Goal: Task Accomplishment & Management: Use online tool/utility

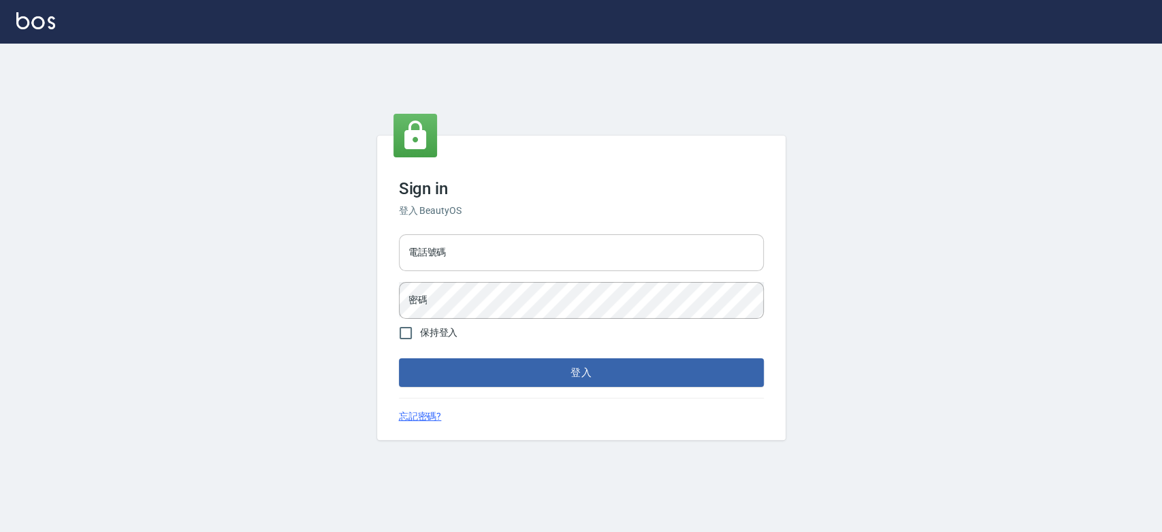
click at [625, 261] on input "電話號碼" at bounding box center [581, 252] width 365 height 37
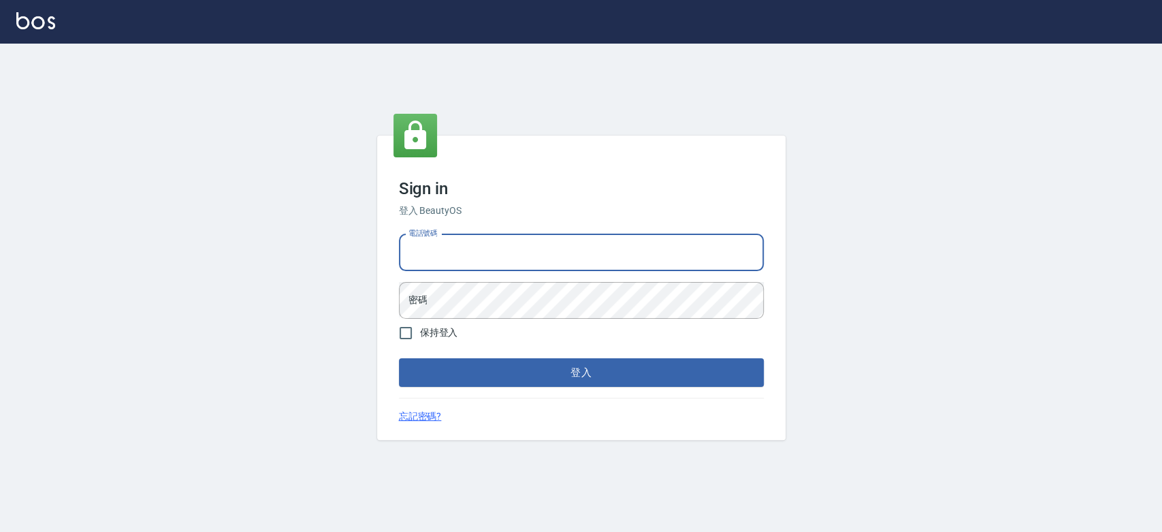
type input "0921342116"
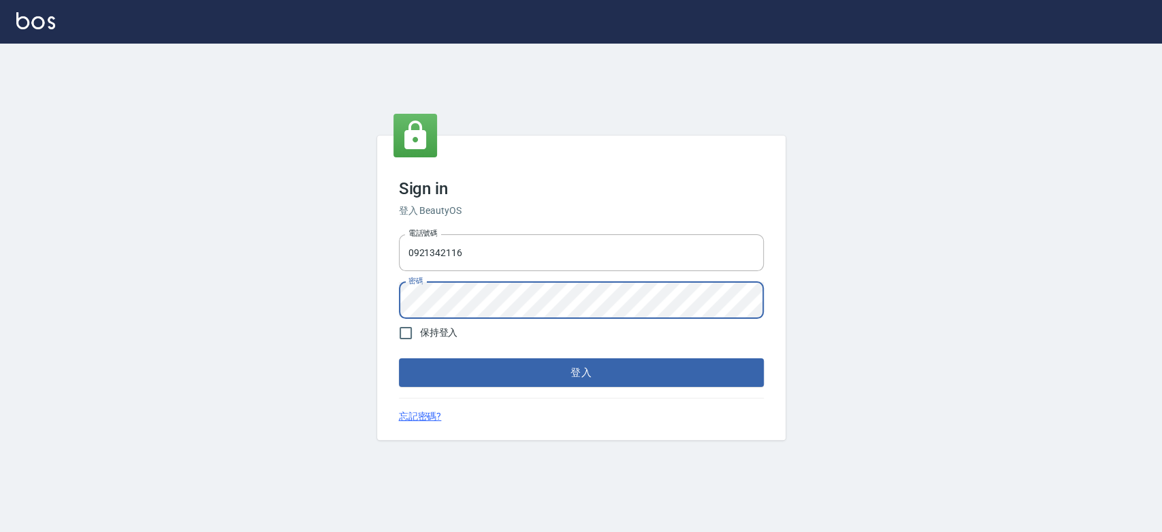
click at [399, 358] on button "登入" at bounding box center [581, 372] width 365 height 29
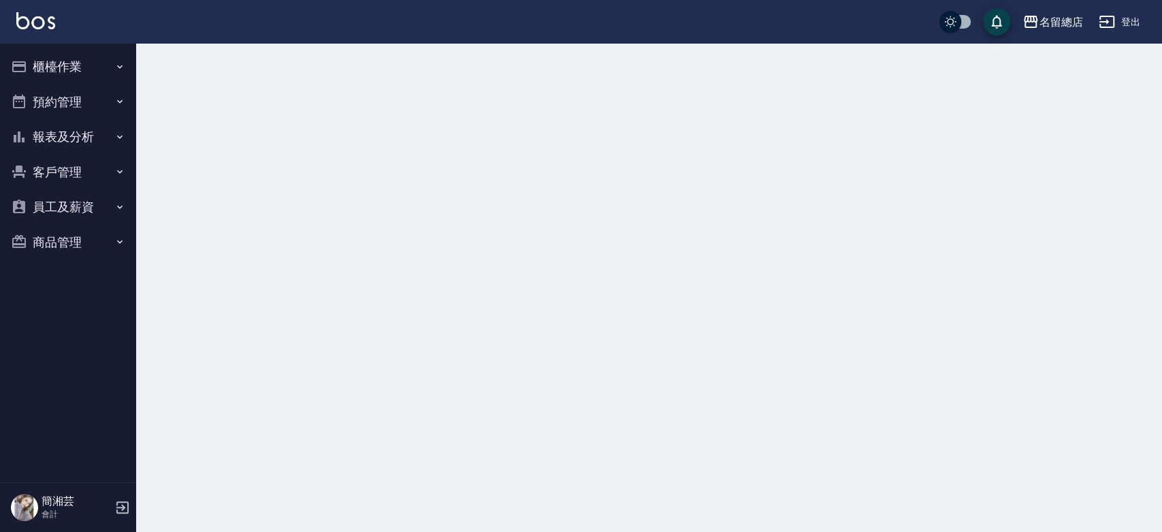
click at [55, 59] on button "櫃檯作業" at bounding box center [67, 66] width 125 height 35
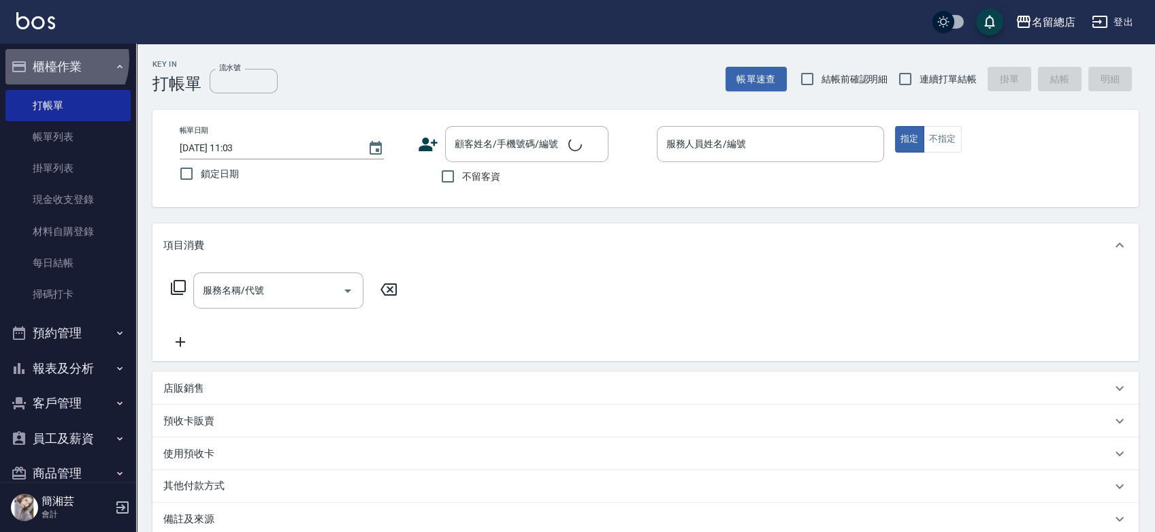
click at [55, 59] on button "櫃檯作業" at bounding box center [67, 66] width 125 height 35
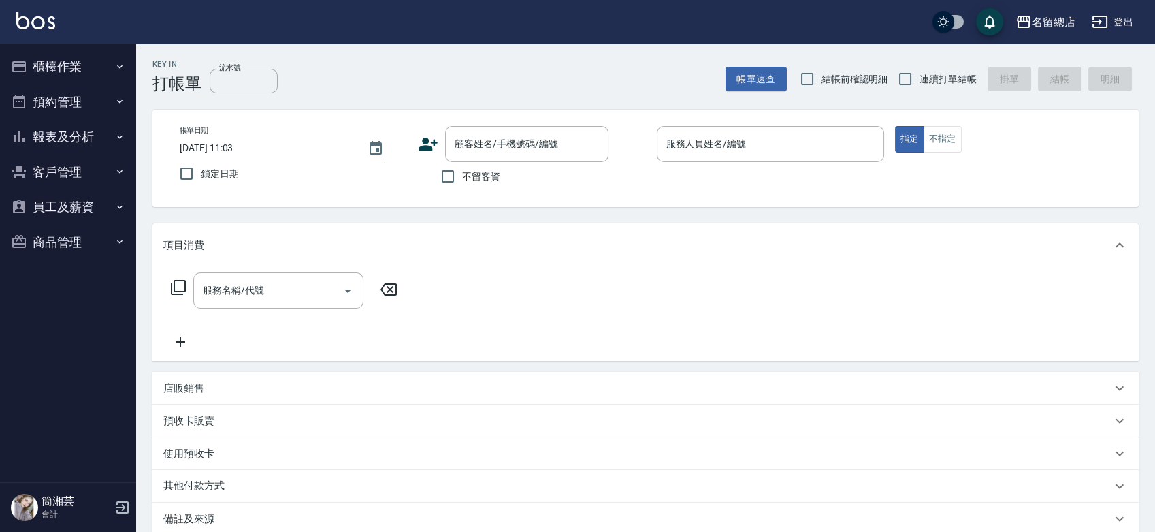
click at [46, 140] on button "報表及分析" at bounding box center [67, 136] width 125 height 35
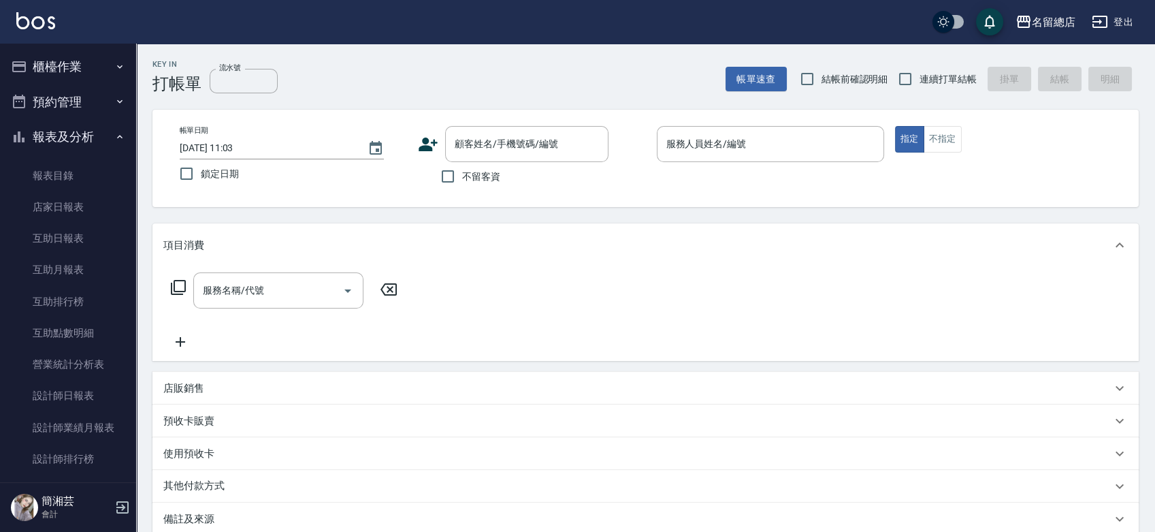
click at [55, 138] on button "報表及分析" at bounding box center [67, 136] width 125 height 35
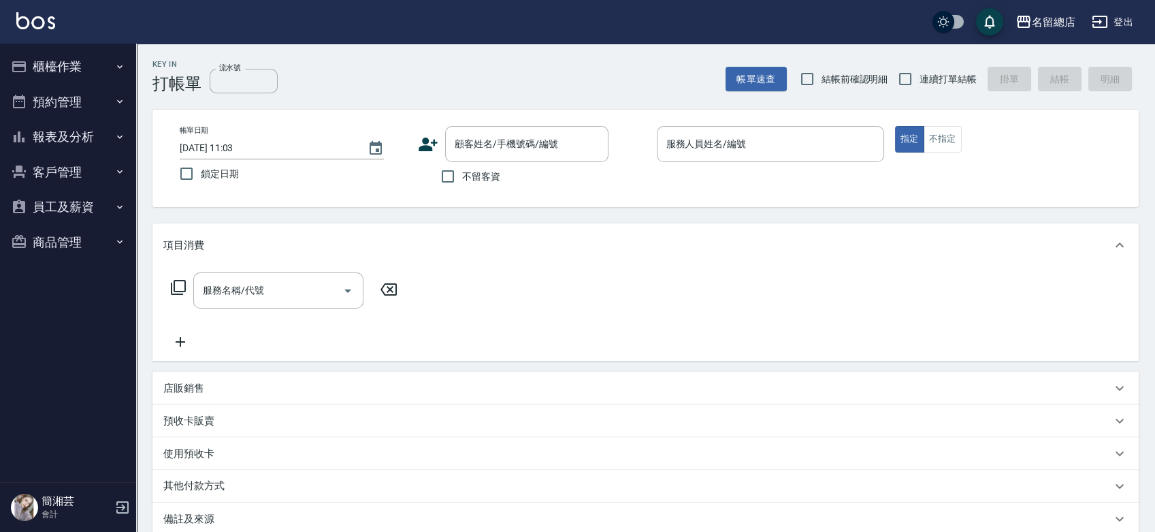
click at [63, 103] on button "預約管理" at bounding box center [67, 101] width 125 height 35
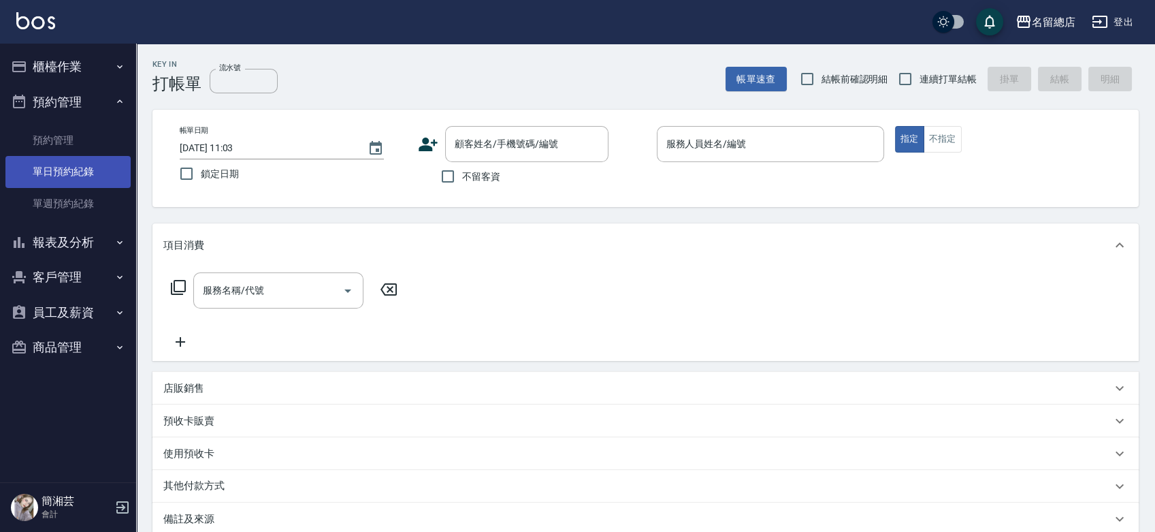
click at [60, 174] on link "單日預約紀錄" at bounding box center [67, 171] width 125 height 31
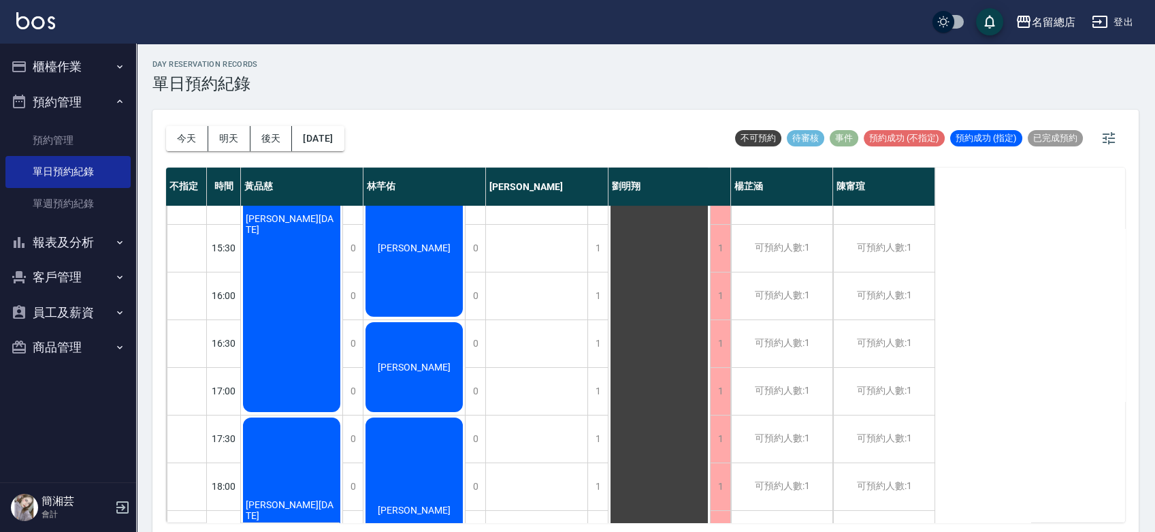
scroll to position [524, 0]
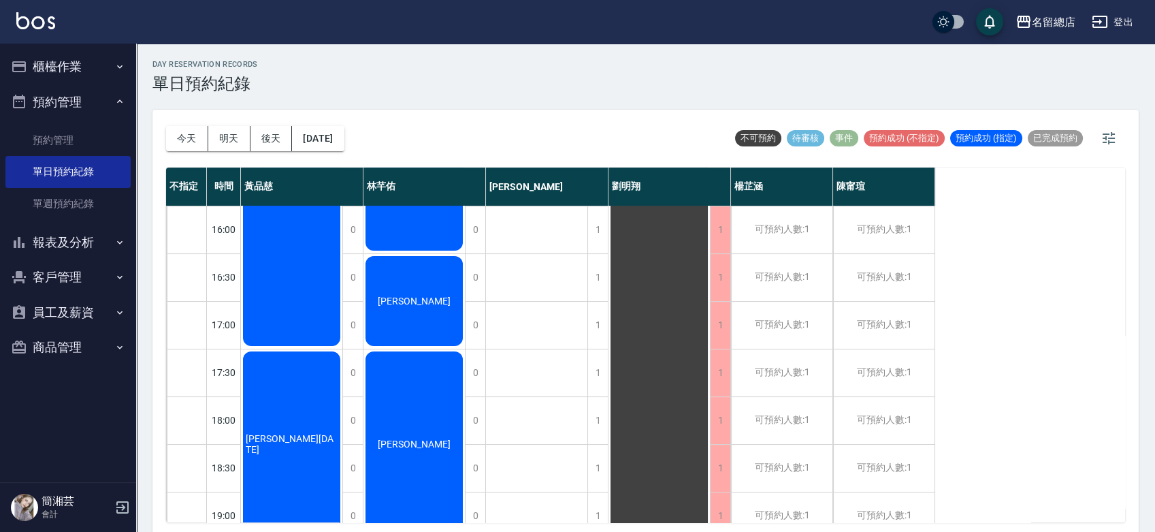
click at [293, 423] on div "[PERSON_NAME][DATE]" at bounding box center [291, 443] width 101 height 189
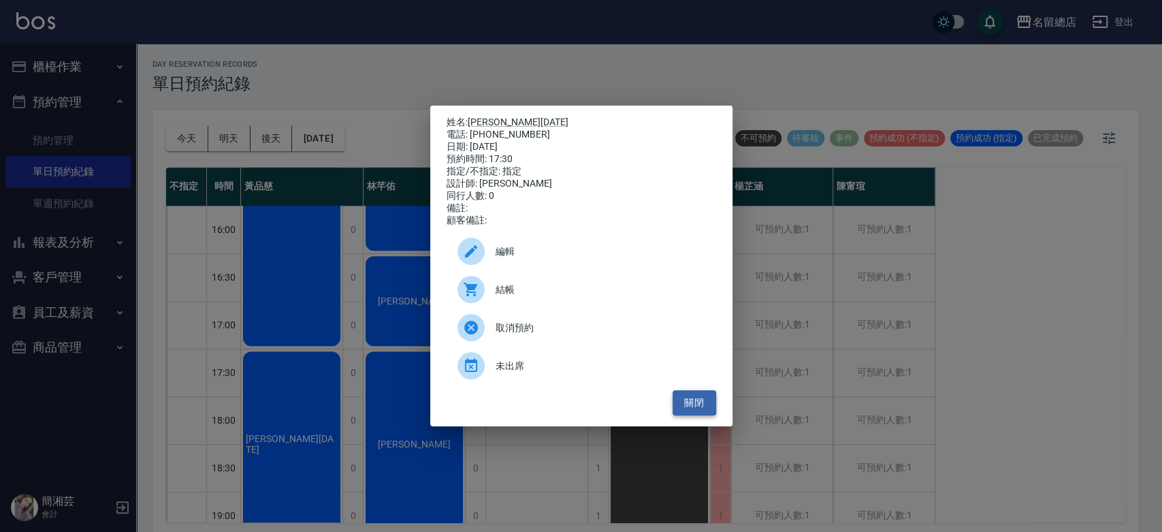
click at [686, 413] on button "關閉" at bounding box center [695, 402] width 44 height 25
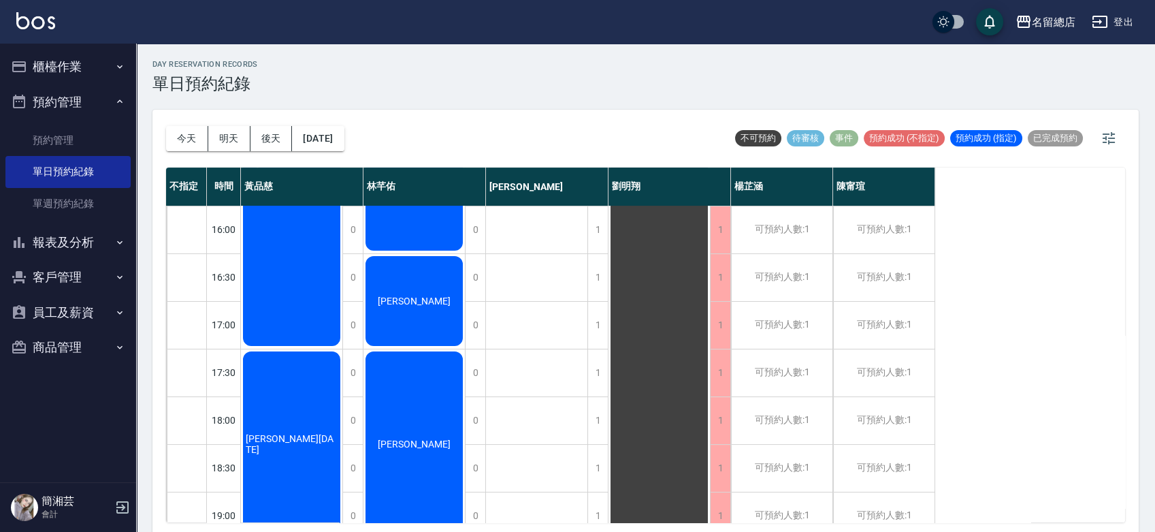
click at [291, 303] on div "[PERSON_NAME][DATE]" at bounding box center [291, 158] width 101 height 380
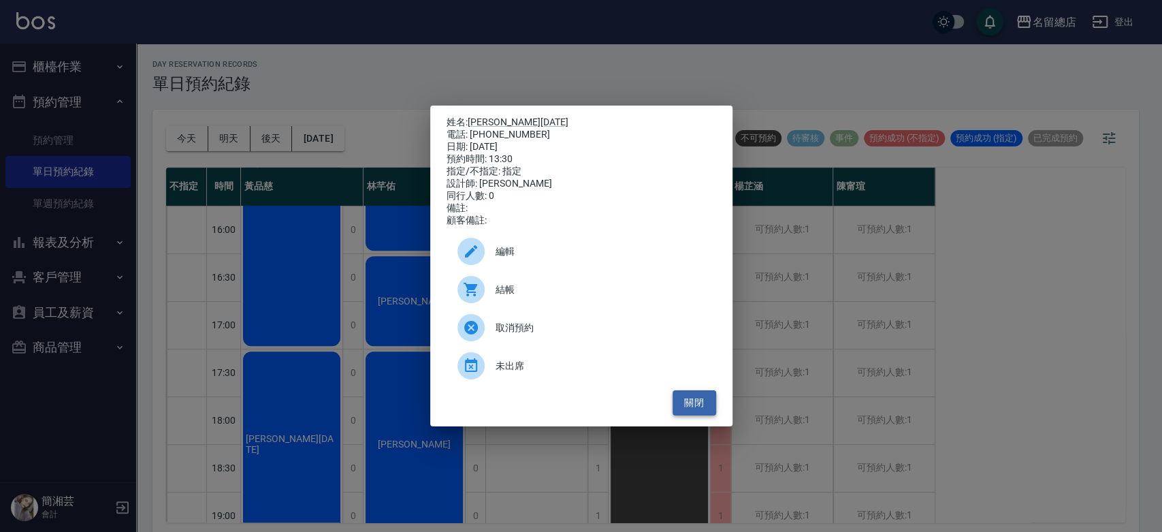
click at [703, 411] on button "關閉" at bounding box center [695, 402] width 44 height 25
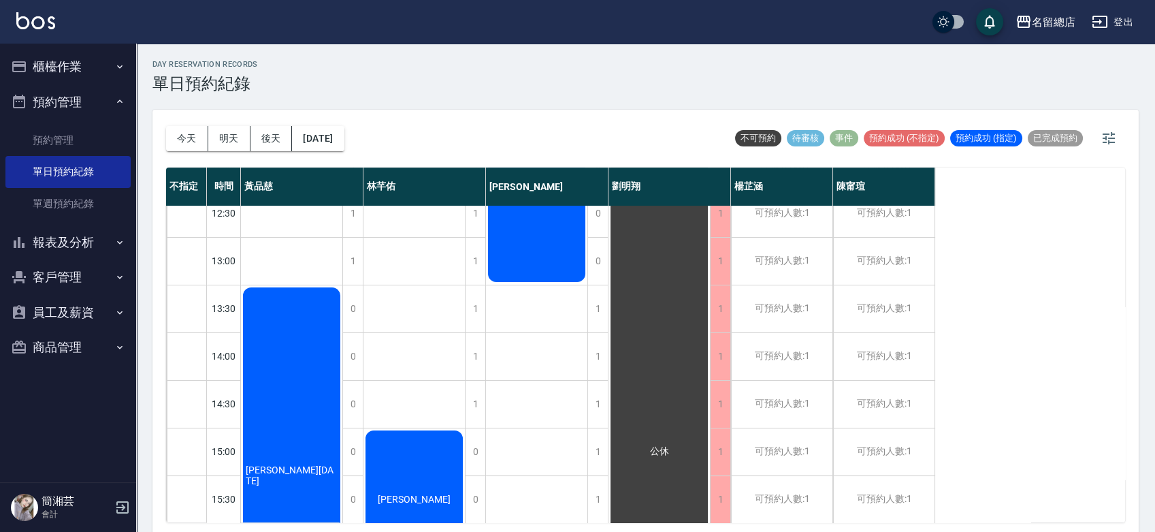
scroll to position [151, 0]
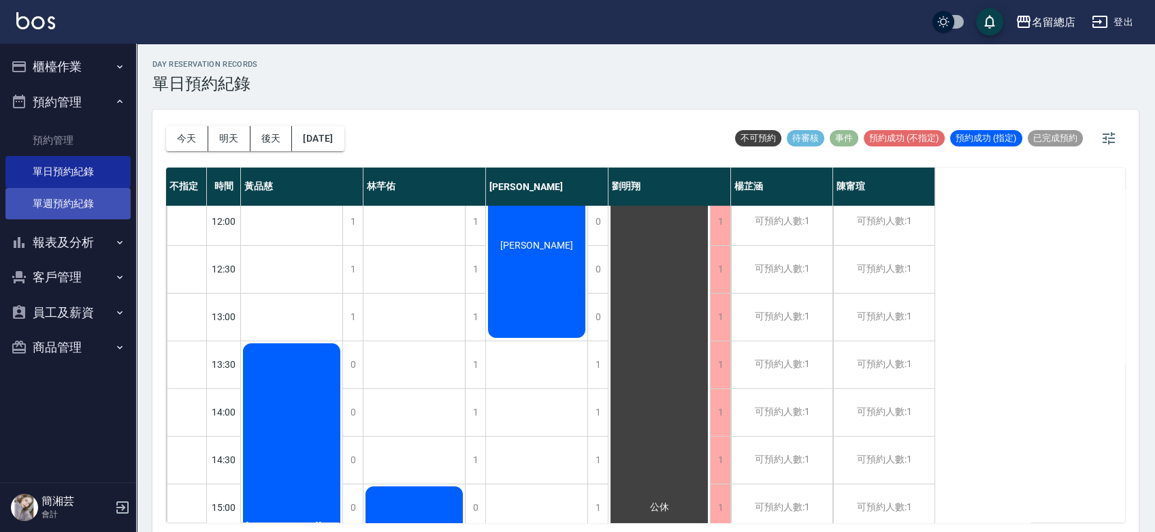
click at [63, 199] on link "單週預約紀錄" at bounding box center [67, 203] width 125 height 31
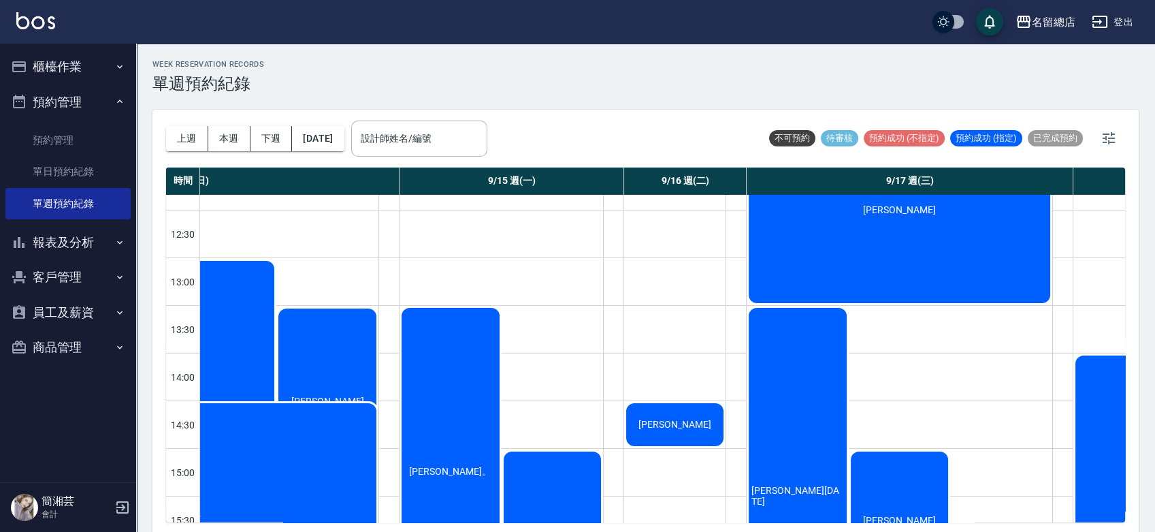
scroll to position [151, 229]
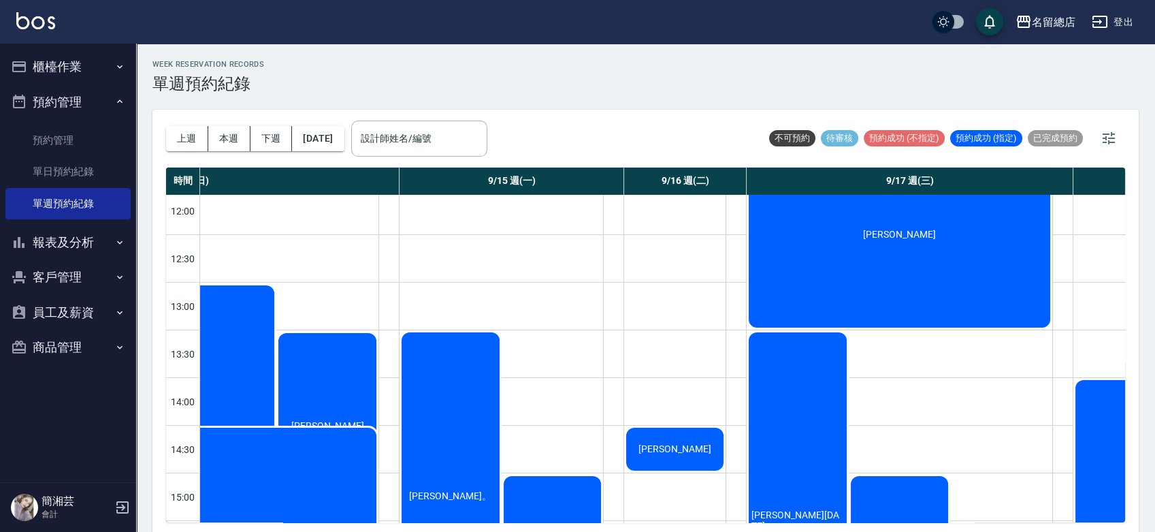
click at [659, 453] on span "[PERSON_NAME]" at bounding box center [675, 448] width 78 height 11
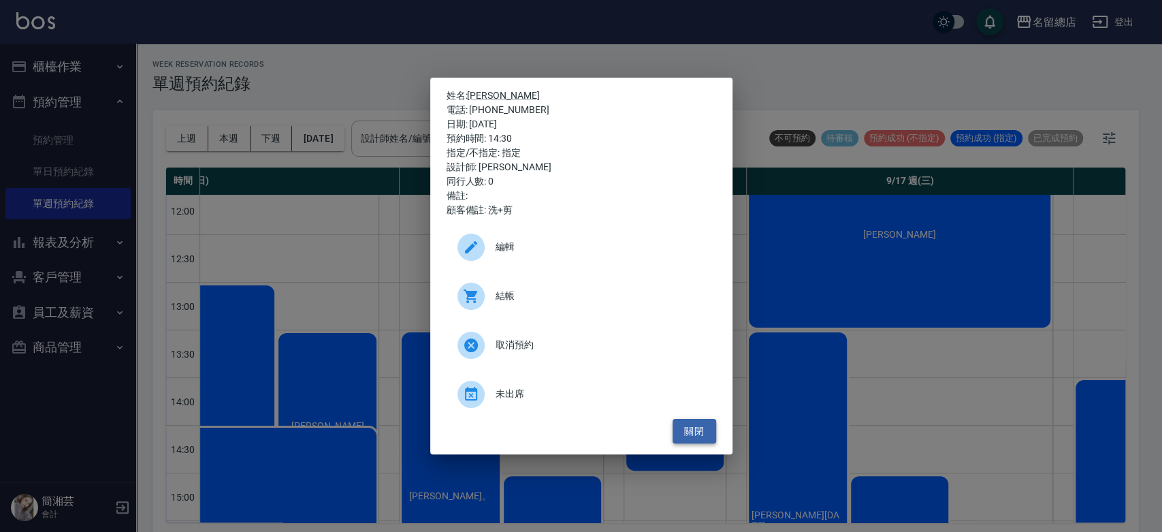
click at [692, 428] on button "關閉" at bounding box center [695, 431] width 44 height 25
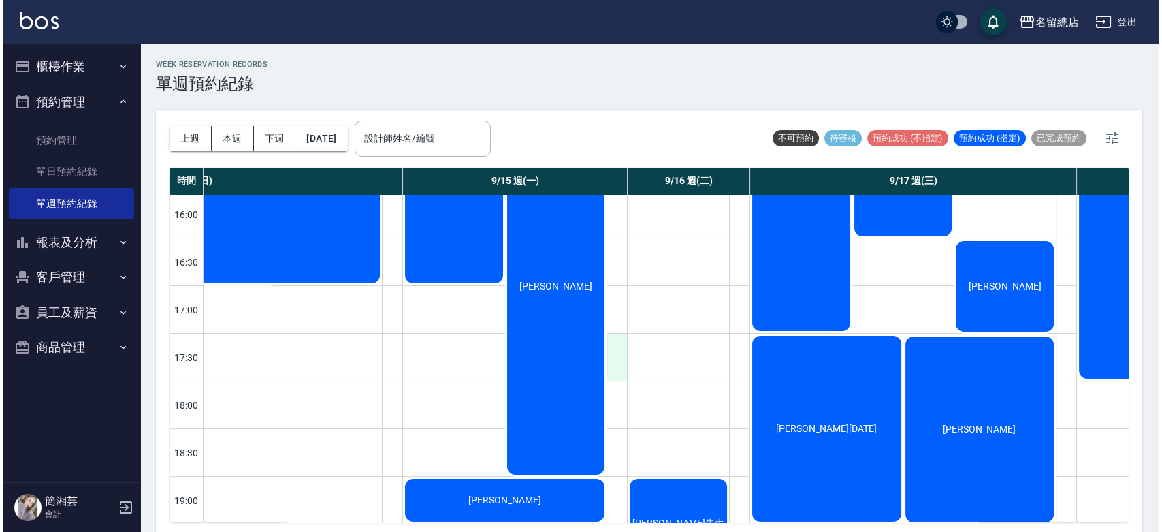
scroll to position [637, 229]
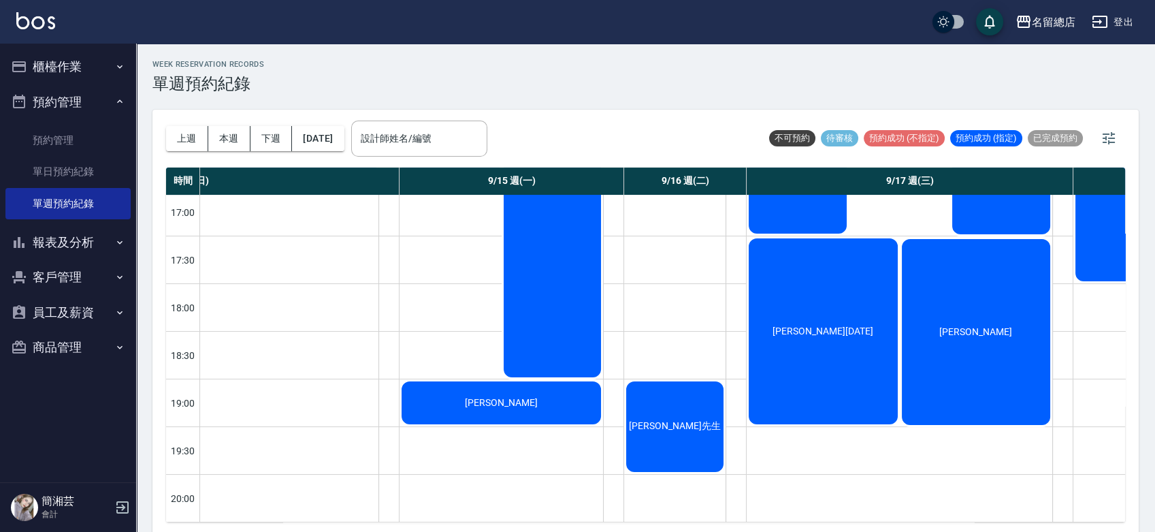
click at [636, 408] on div "[PERSON_NAME]先生" at bounding box center [674, 426] width 101 height 95
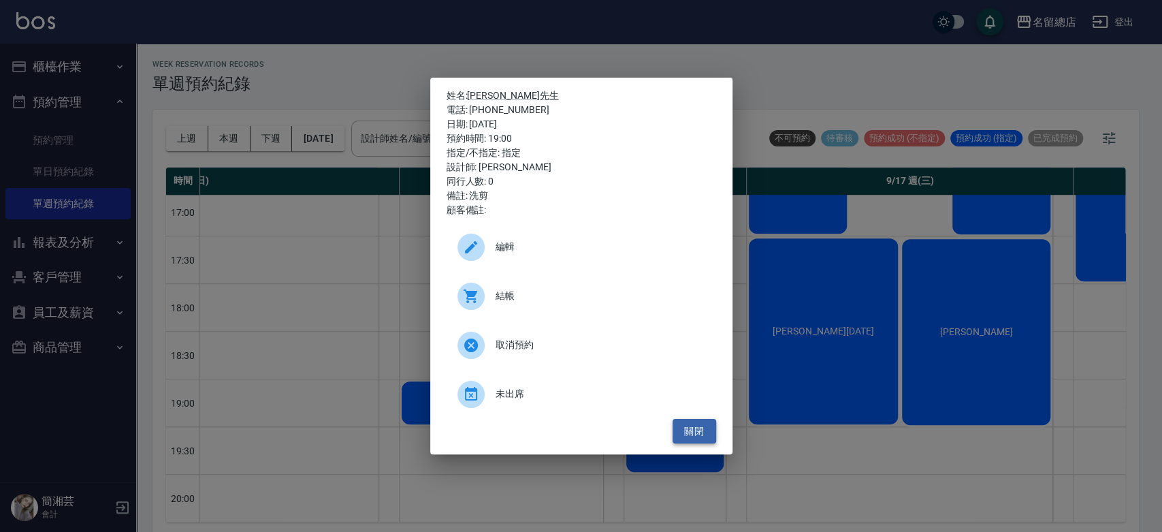
click at [702, 437] on button "關閉" at bounding box center [695, 431] width 44 height 25
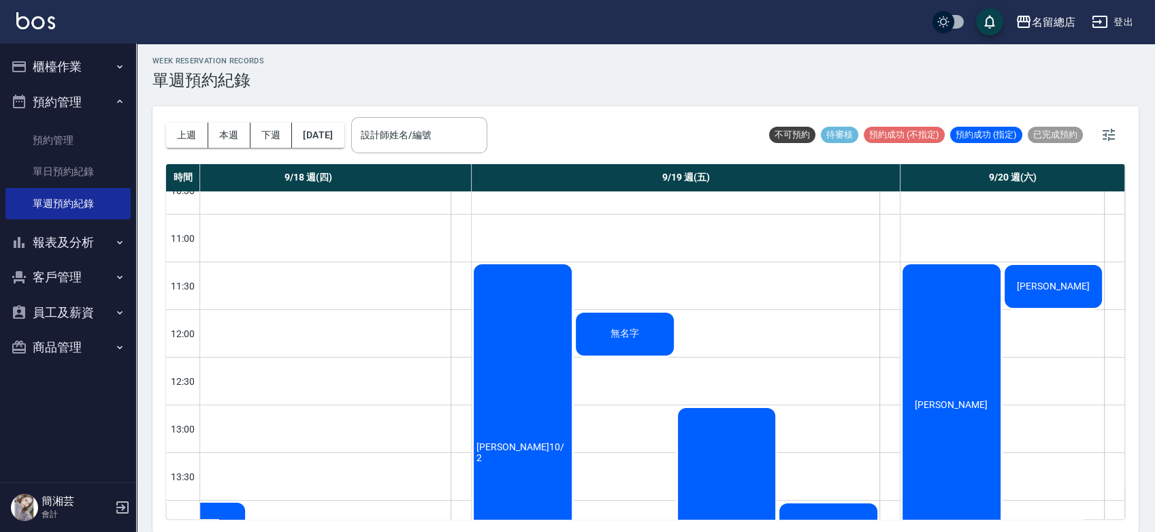
scroll to position [0, 1164]
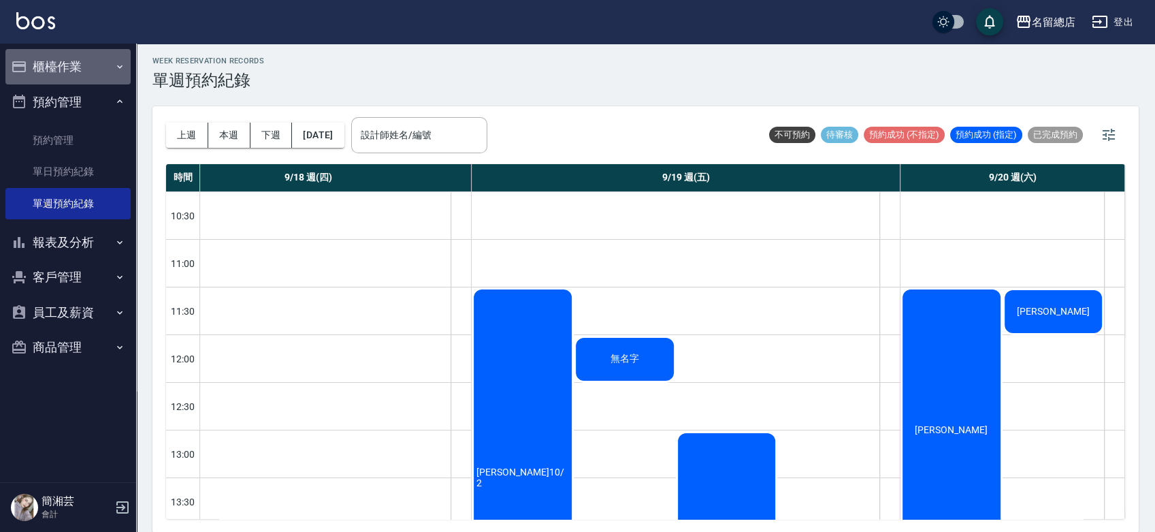
click at [33, 64] on button "櫃檯作業" at bounding box center [67, 66] width 125 height 35
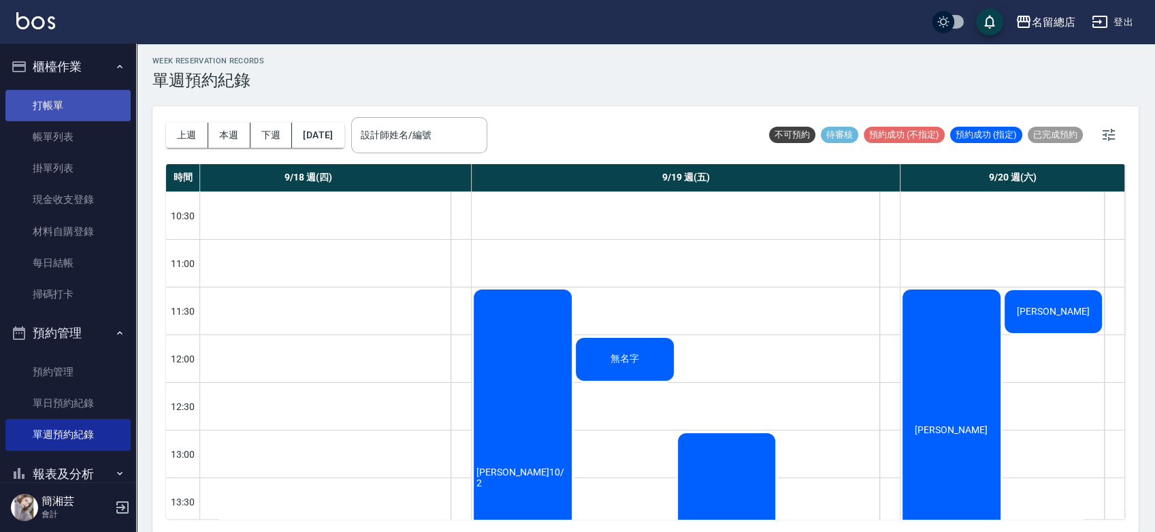
click at [42, 101] on link "打帳單" at bounding box center [67, 105] width 125 height 31
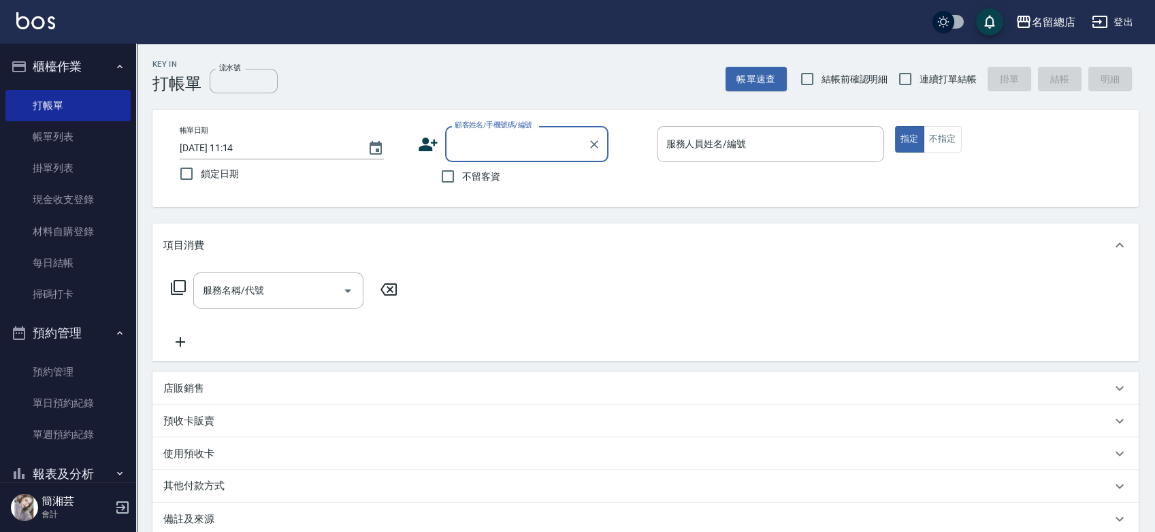
click at [496, 174] on span "不留客資" at bounding box center [481, 176] width 38 height 14
click at [447, 176] on input "不留客資" at bounding box center [448, 176] width 29 height 29
checkbox input "true"
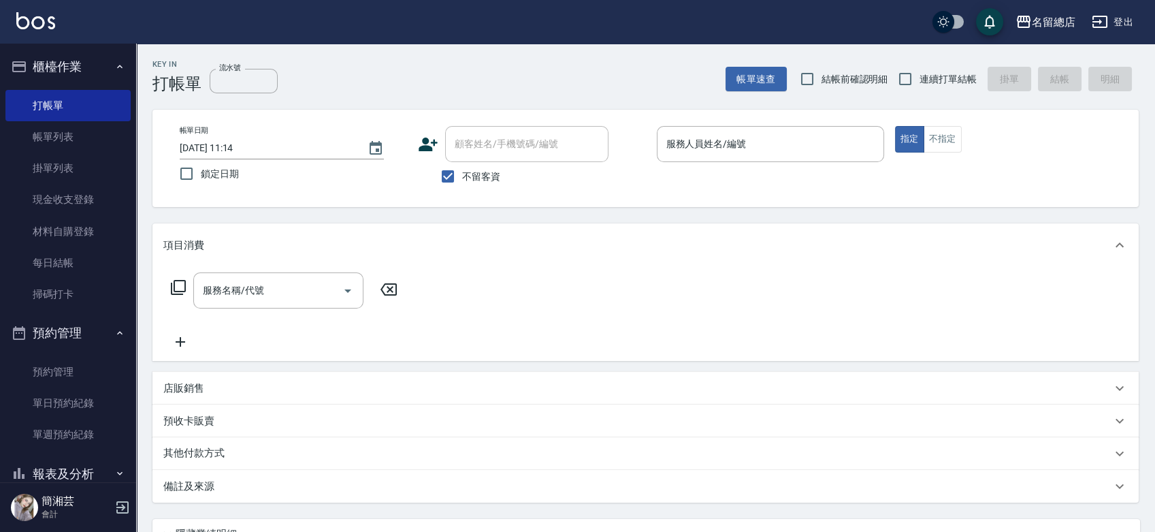
click at [920, 76] on span "連續打單結帳" at bounding box center [948, 79] width 57 height 14
click at [920, 76] on input "連續打單結帳" at bounding box center [905, 79] width 29 height 29
checkbox input "true"
